Goal: Transaction & Acquisition: Purchase product/service

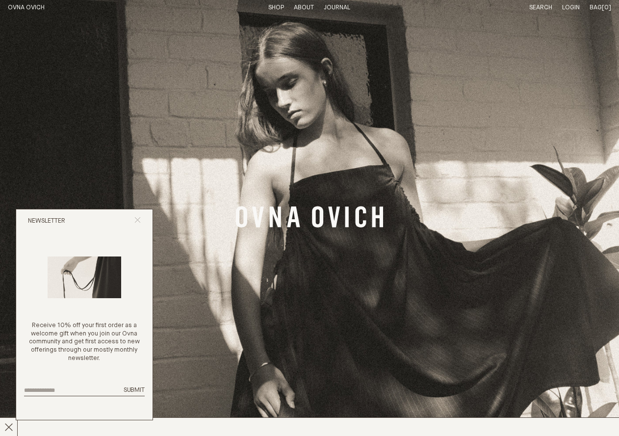
click at [136, 221] on line "Close popup" at bounding box center [137, 219] width 5 height 5
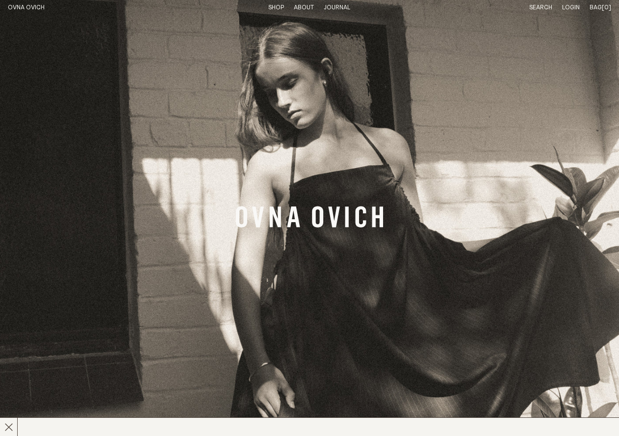
click at [273, 9] on link "Shop" at bounding box center [276, 7] width 16 height 6
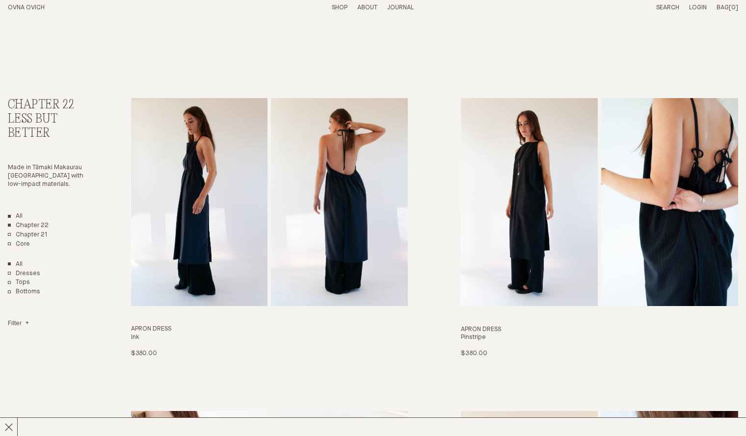
click at [18, 212] on link "All" at bounding box center [15, 216] width 15 height 8
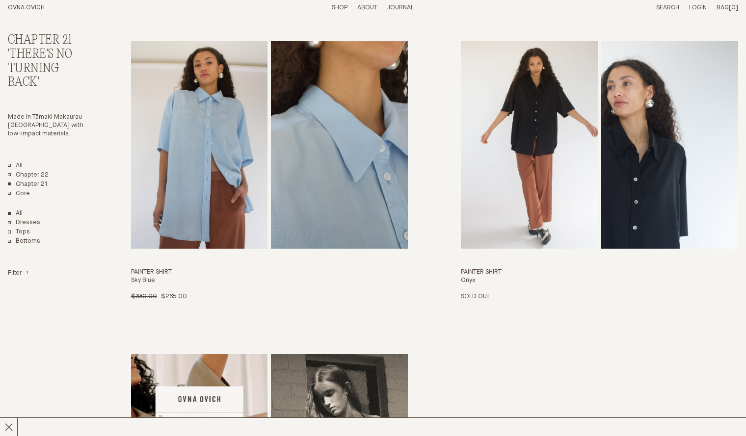
scroll to position [2155, 0]
